Goal: Task Accomplishment & Management: Use online tool/utility

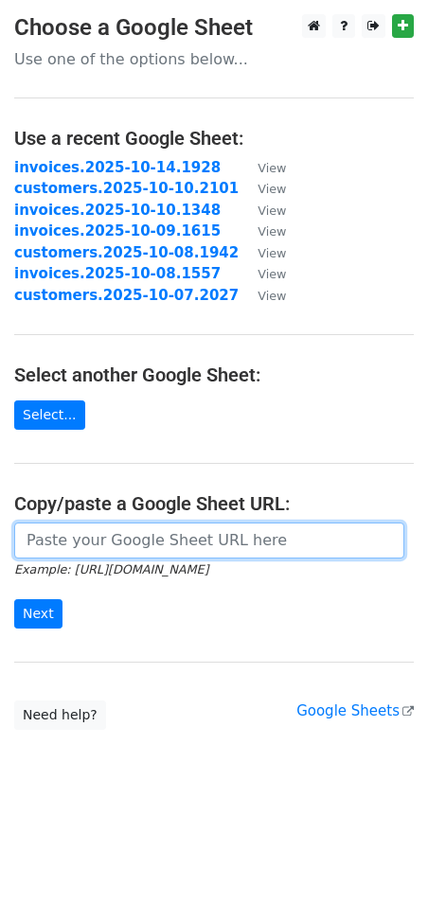
click at [111, 554] on input "url" at bounding box center [209, 541] width 390 height 36
paste input "https://docs.google.com/spreadsheets/d/1Y0pTAlJCau4d8YLZAwCitndphYIE2rKtQBs89XT…"
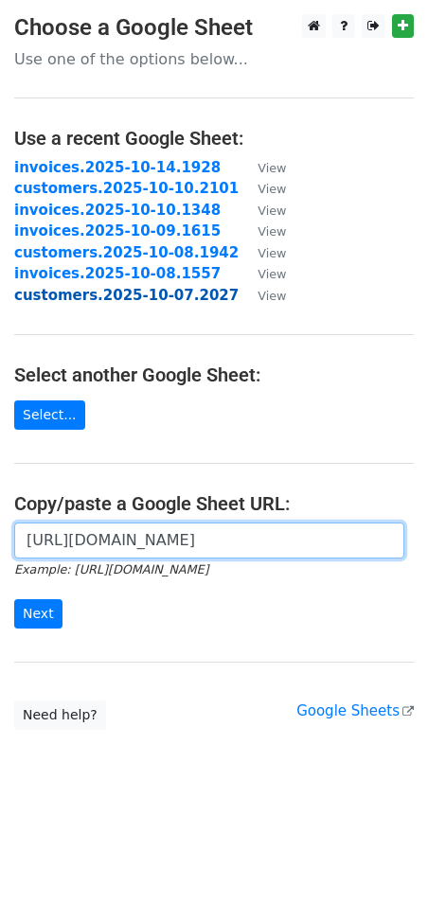
scroll to position [0, 532]
type input "https://docs.google.com/spreadsheets/d/1Y0pTAlJCau4d8YLZAwCitndphYIE2rKtQBs89XT…"
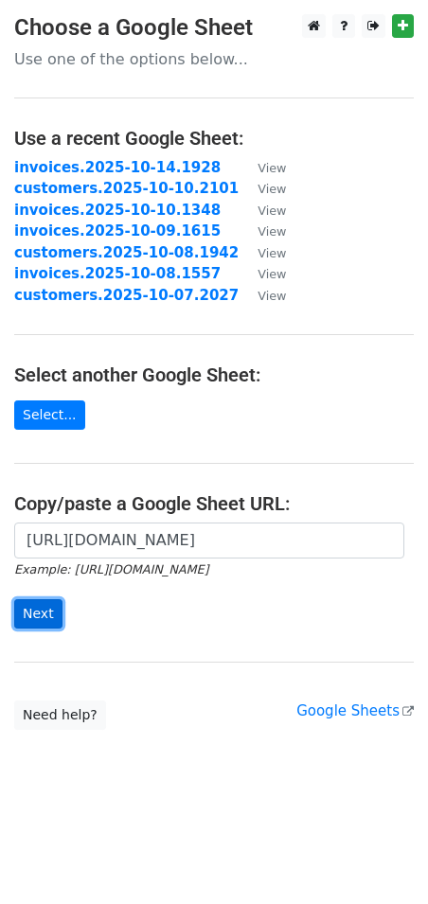
click at [44, 605] on input "Next" at bounding box center [38, 613] width 48 height 29
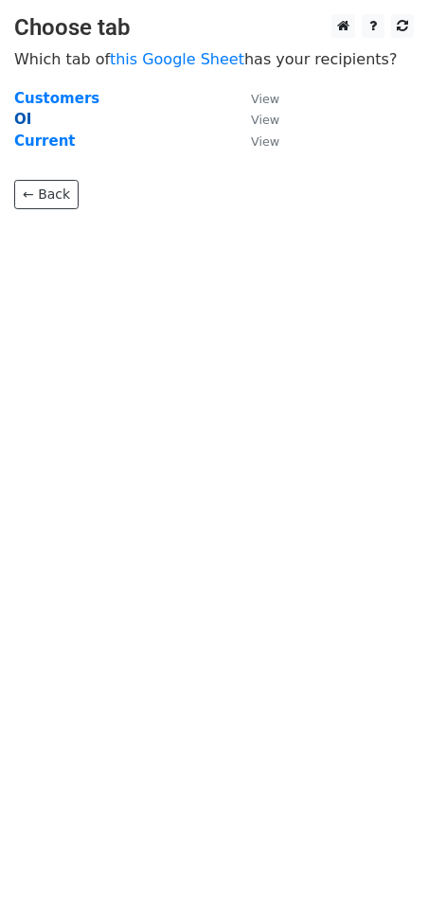
click at [25, 122] on strong "OI" at bounding box center [22, 119] width 17 height 17
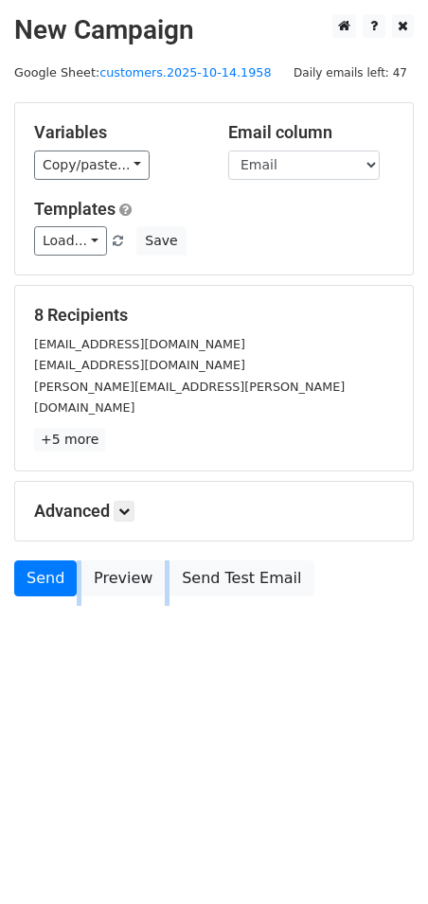
drag, startPoint x: 382, startPoint y: 470, endPoint x: 374, endPoint y: 647, distance: 176.3
click at [374, 647] on body "New Campaign Daily emails left: 47 Google Sheet: customers.2025-10-14.1958 Vari…" at bounding box center [214, 347] width 428 height 667
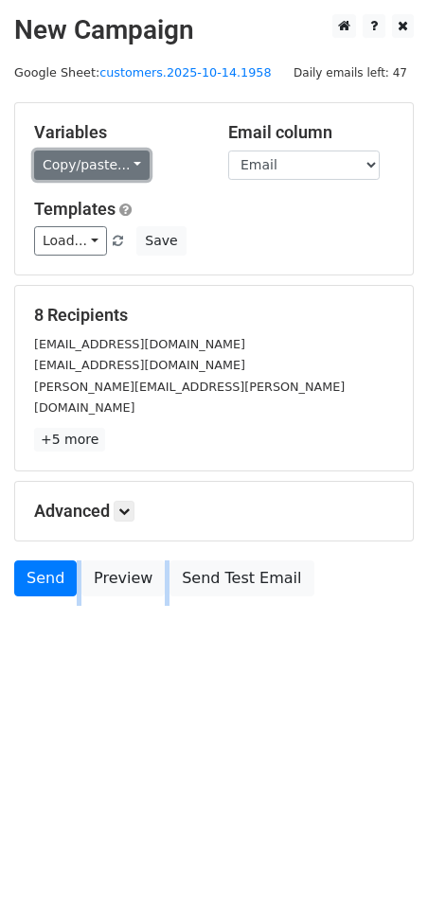
click at [126, 162] on link "Copy/paste..." at bounding box center [91, 165] width 115 height 29
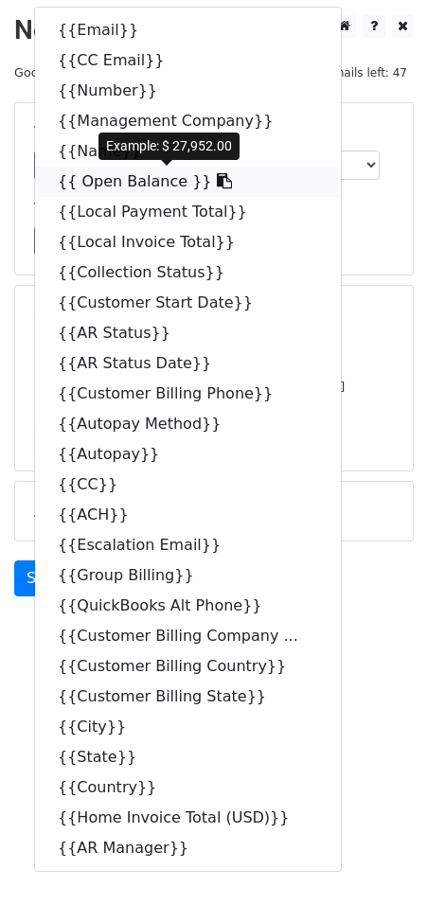
click at [217, 182] on icon at bounding box center [224, 180] width 15 height 15
copy body "Preview Send Test Email October November December Sun Mon Tue Wed Thu Fri Sat 2…"
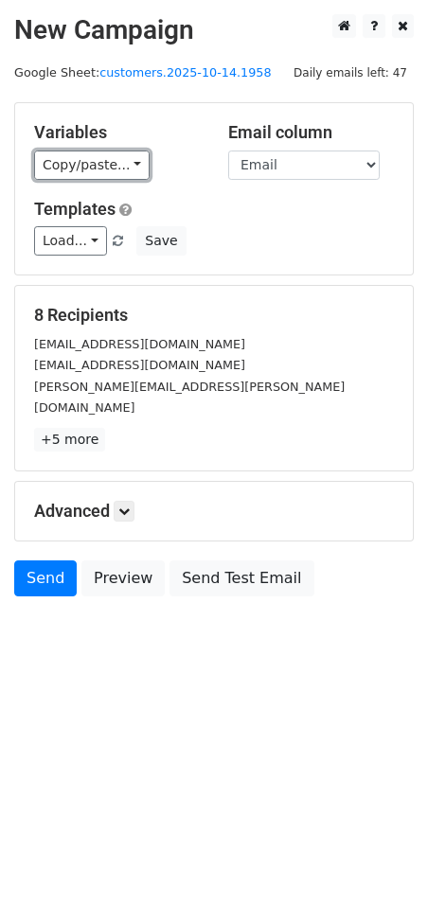
click at [124, 152] on link "Copy/paste..." at bounding box center [91, 165] width 115 height 29
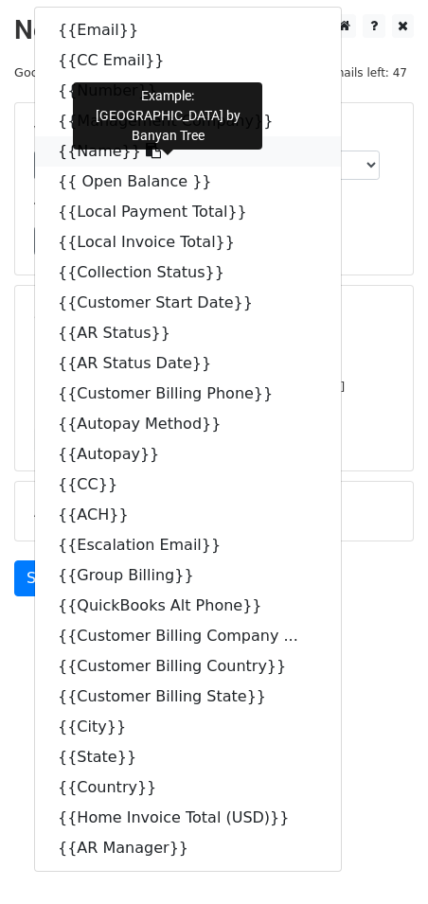
click at [146, 150] on icon at bounding box center [153, 150] width 15 height 15
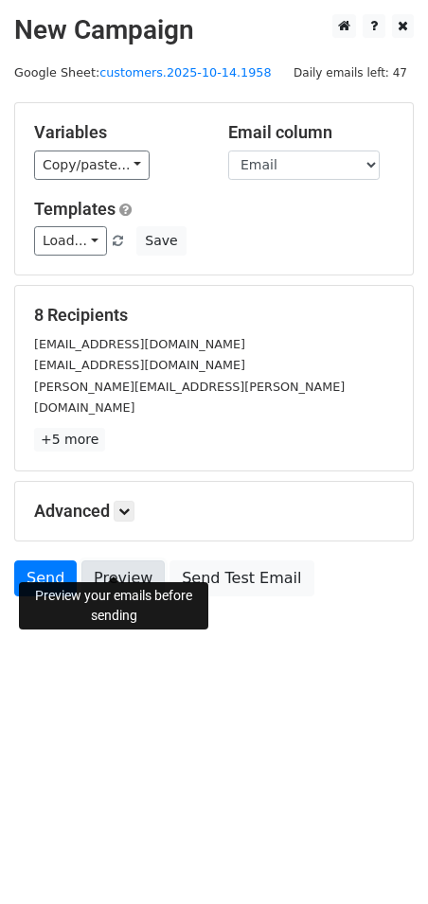
click at [114, 569] on link "Preview" at bounding box center [122, 578] width 83 height 36
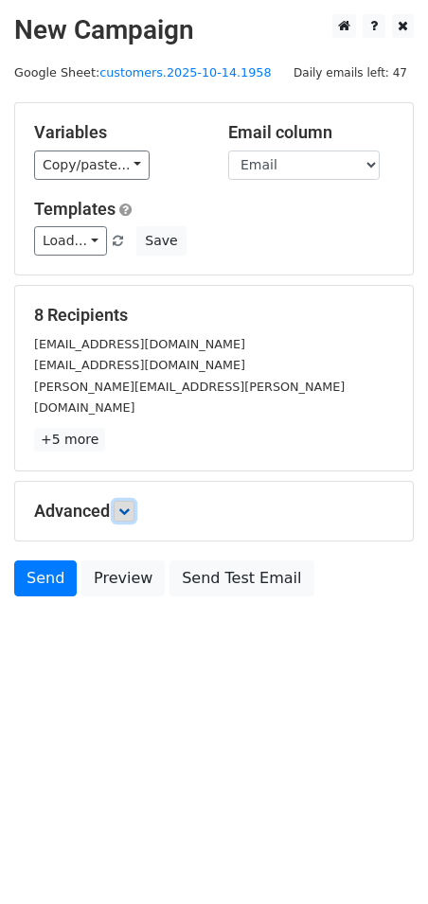
click at [126, 506] on icon at bounding box center [123, 511] width 11 height 11
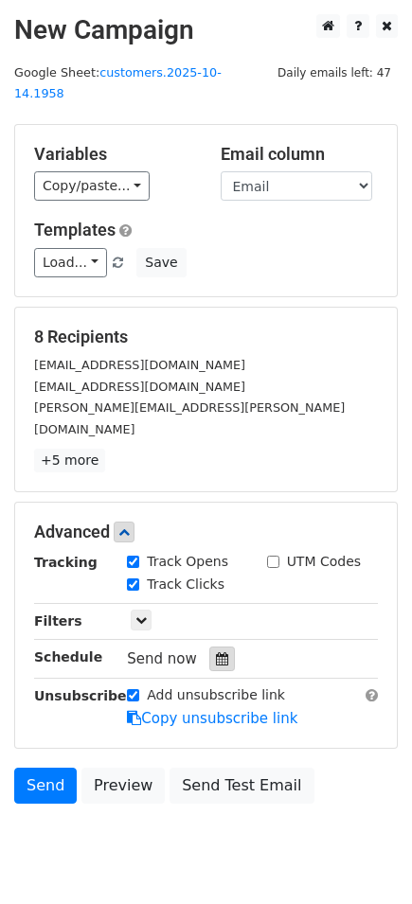
click at [219, 647] on div at bounding box center [222, 659] width 26 height 25
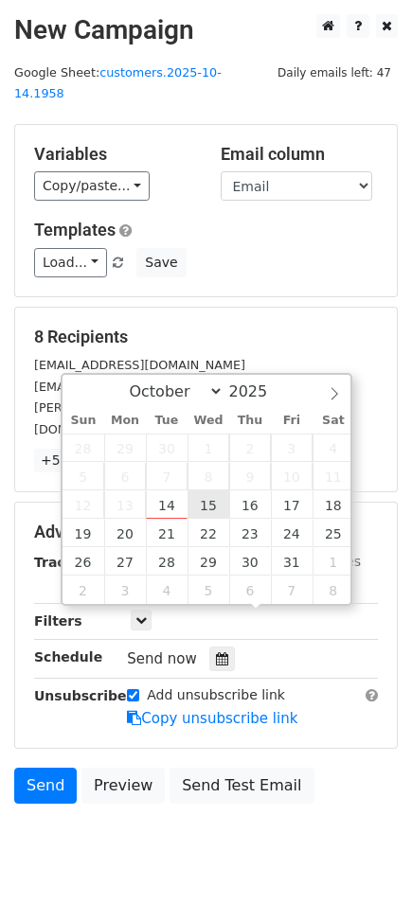
type input "[DATE] 12:00"
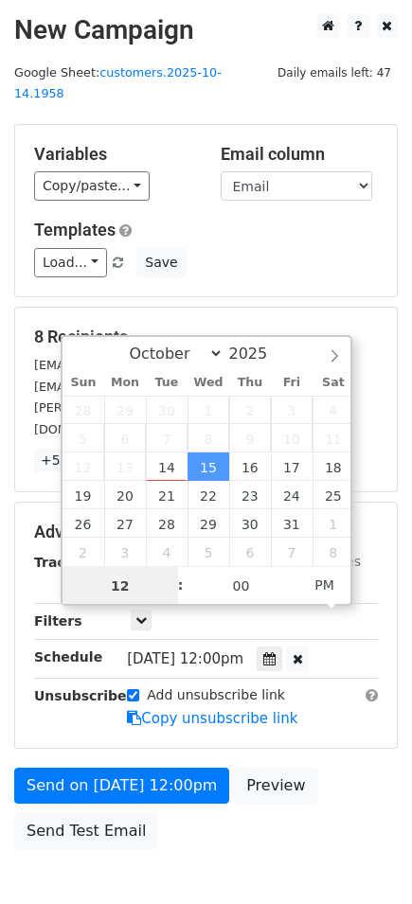
scroll to position [1, 0]
type input "08"
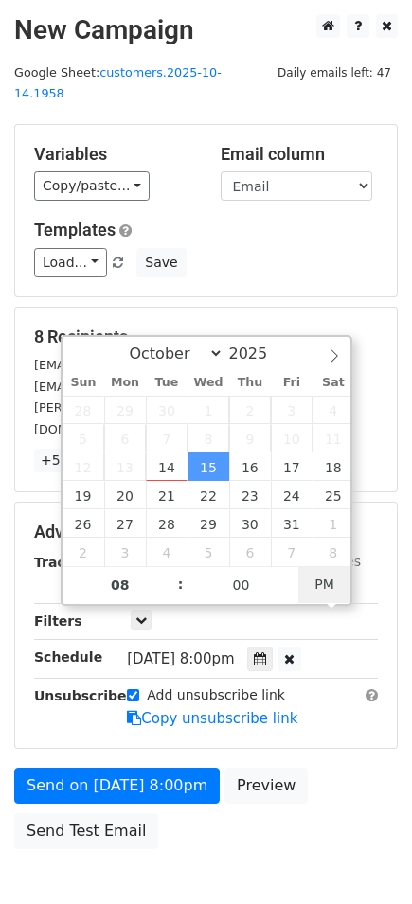
type input "[DATE] 08:00"
click at [326, 588] on span "AM" at bounding box center [324, 584] width 52 height 38
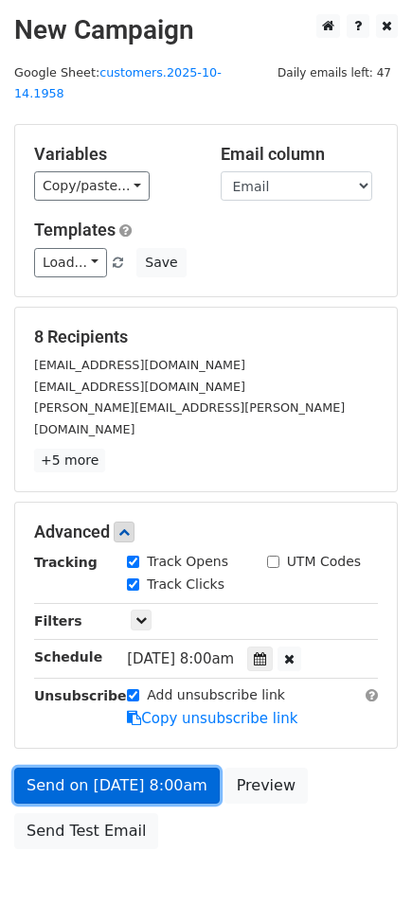
click at [106, 768] on link "Send on Oct 15 at 8:00am" at bounding box center [116, 786] width 205 height 36
click at [163, 768] on link "Send on Oct 15 at 8:00am" at bounding box center [116, 786] width 205 height 36
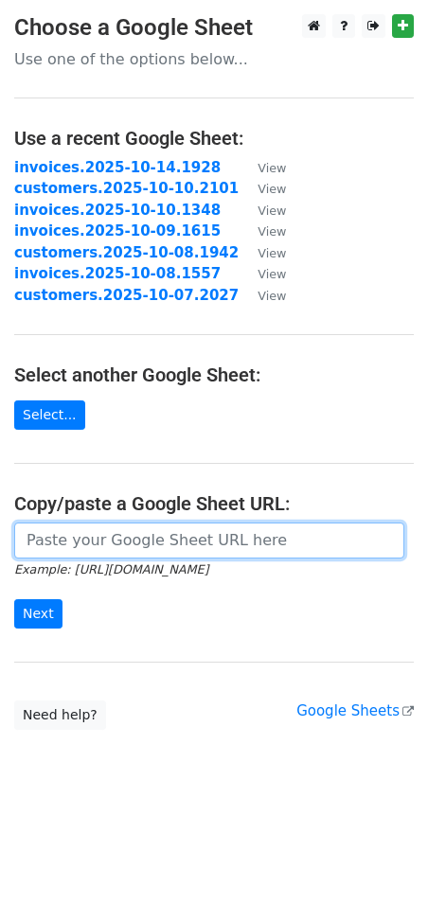
click at [187, 534] on input "url" at bounding box center [209, 541] width 390 height 36
paste input "https://docs.google.com/spreadsheets/d/1Y0pTAlJCau4d8YLZAwCitndphYIE2rKtQBs89XT…"
type input "https://docs.google.com/spreadsheets/d/1Y0pTAlJCau4d8YLZAwCitndphYIE2rKtQBs89XT…"
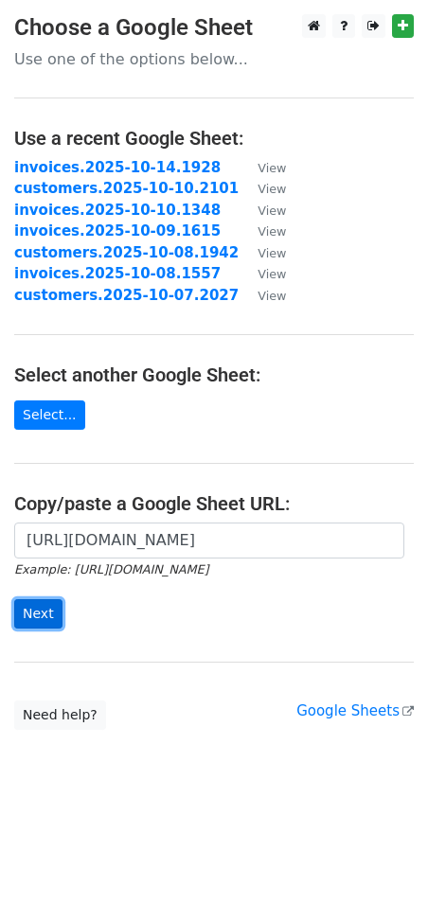
click at [47, 613] on input "Next" at bounding box center [38, 613] width 48 height 29
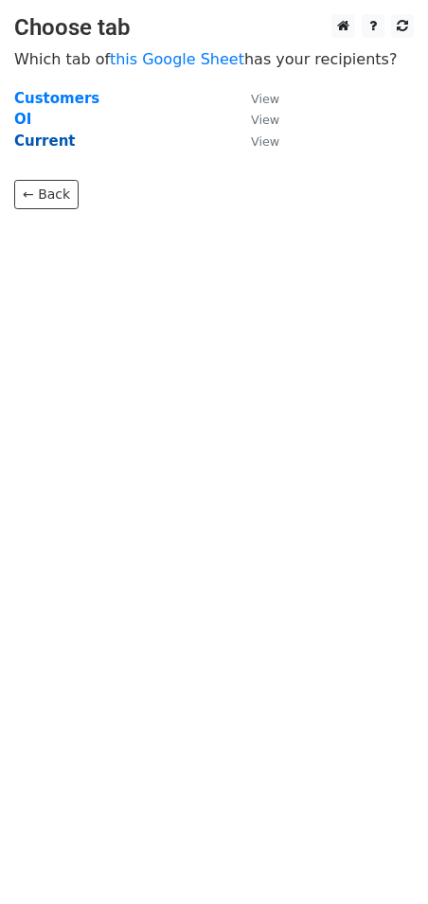
click at [35, 147] on strong "Current" at bounding box center [45, 141] width 62 height 17
click at [54, 142] on strong "Current" at bounding box center [45, 141] width 62 height 17
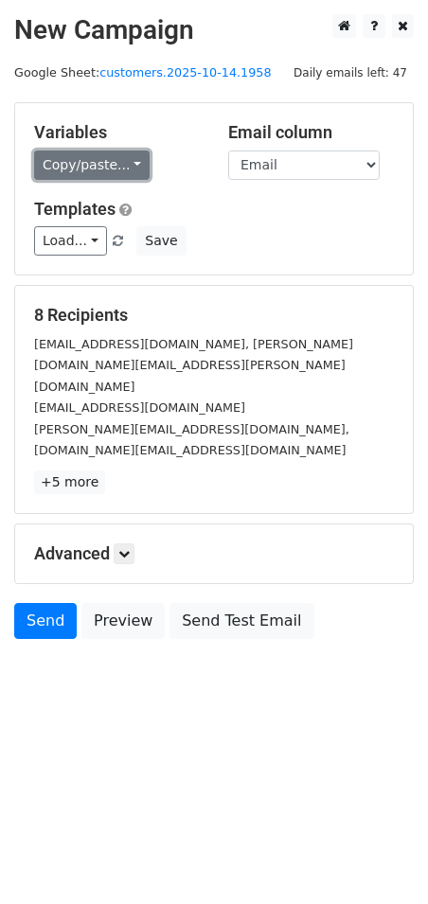
click at [135, 151] on link "Copy/paste..." at bounding box center [91, 165] width 115 height 29
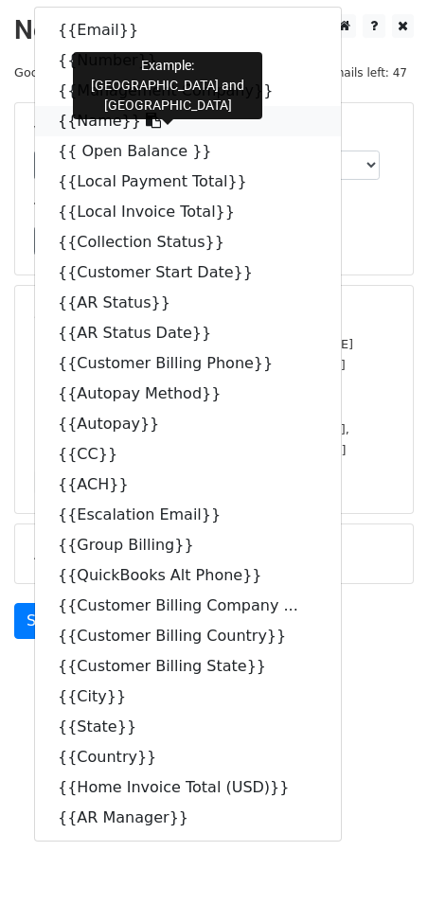
click at [146, 115] on icon at bounding box center [153, 120] width 15 height 15
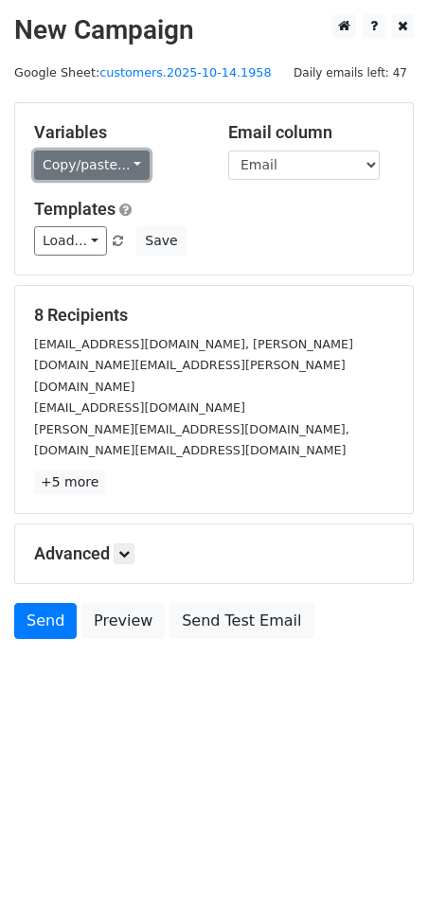
click at [135, 163] on link "Copy/paste..." at bounding box center [91, 165] width 115 height 29
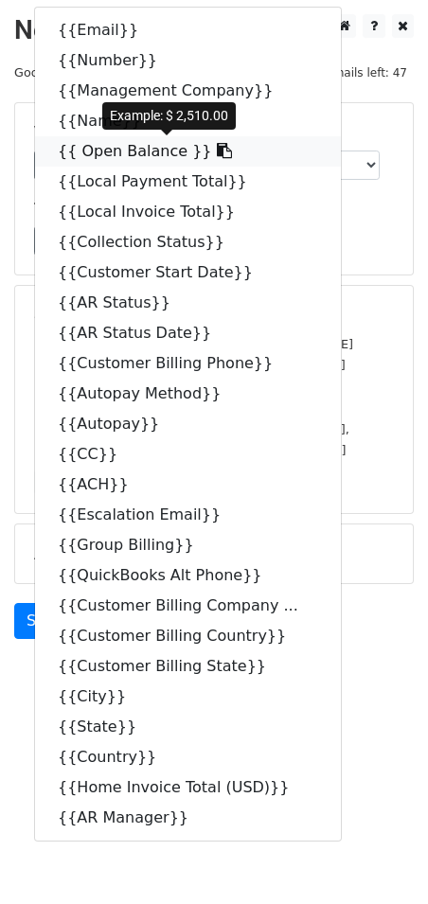
click at [196, 145] on link "{{ Open Balance }}" at bounding box center [188, 151] width 306 height 30
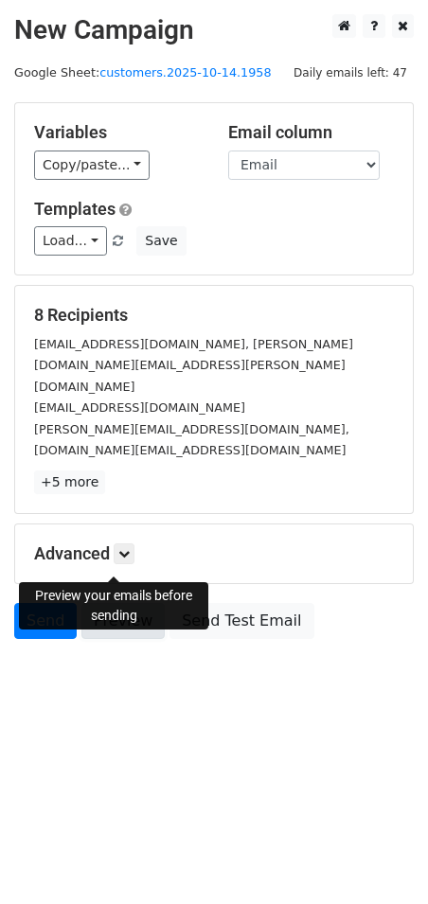
click at [138, 603] on link "Preview" at bounding box center [122, 621] width 83 height 36
click at [125, 548] on icon at bounding box center [123, 553] width 11 height 11
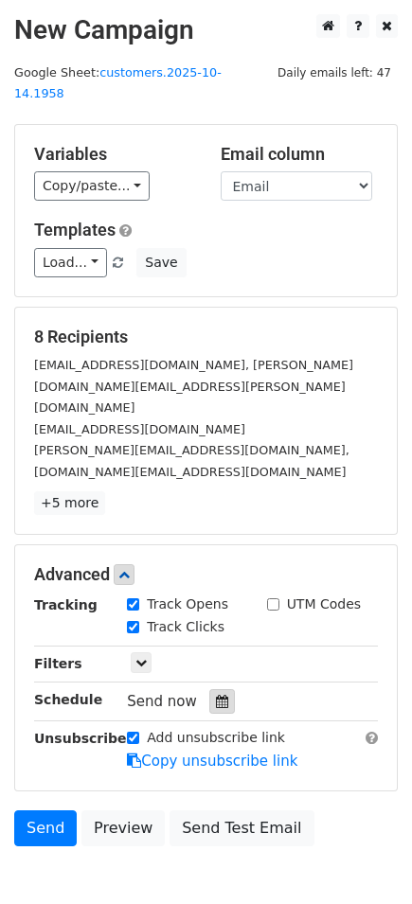
click at [209, 689] on div at bounding box center [222, 701] width 26 height 25
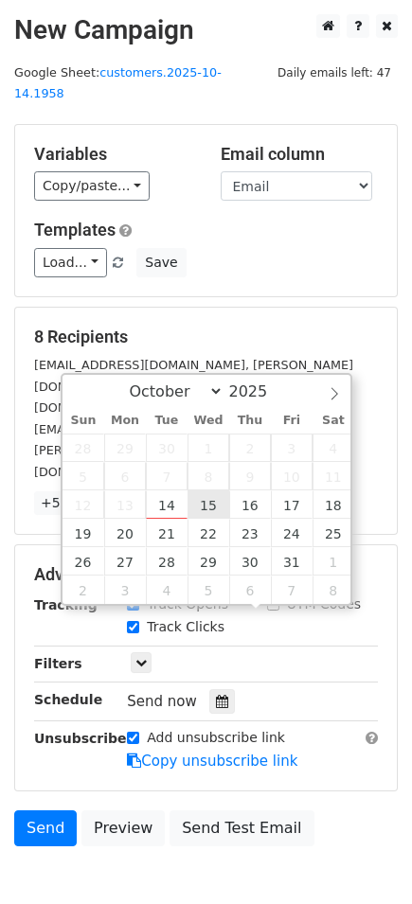
type input "2025-10-15 12:00"
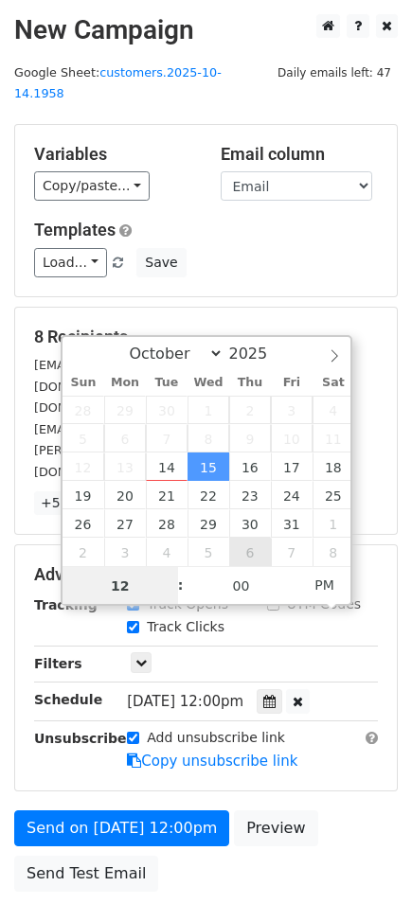
scroll to position [1, 0]
type input "08"
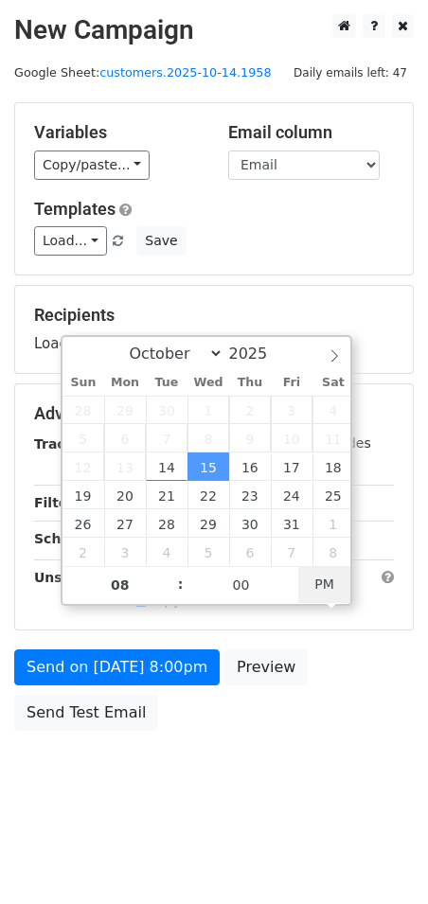
type input "2025-10-15 08:00"
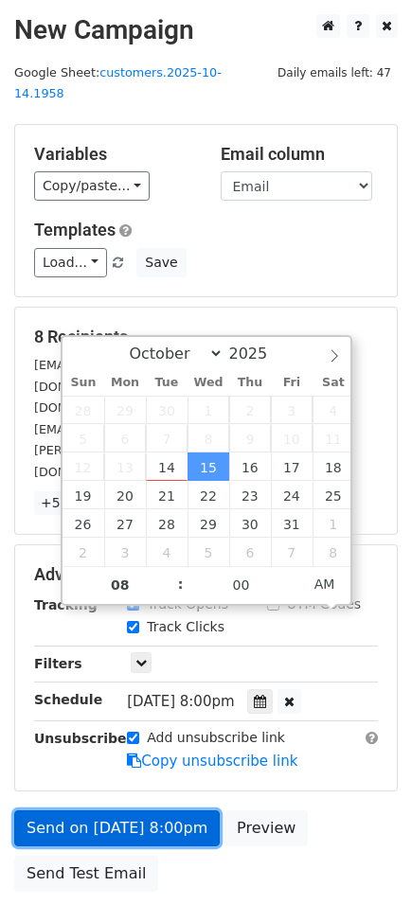
click at [129, 810] on link "Send on Oct 15 at 8:00pm" at bounding box center [116, 828] width 205 height 36
